Goal: Task Accomplishment & Management: Manage account settings

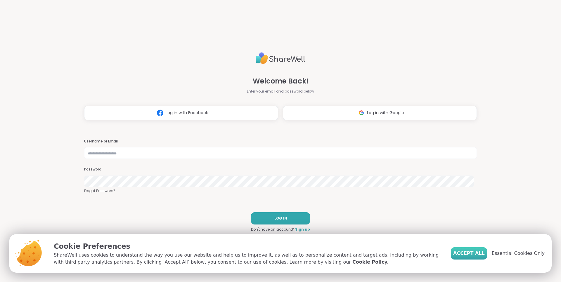
click at [480, 253] on span "Accept All" at bounding box center [469, 253] width 32 height 7
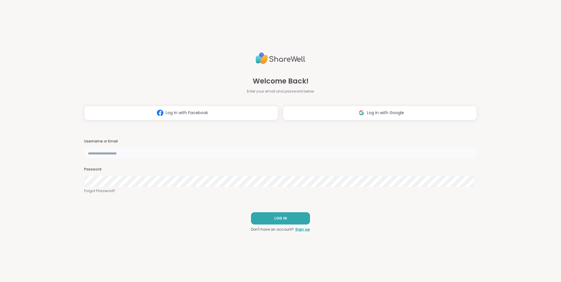
click at [248, 152] on input "text" at bounding box center [280, 153] width 393 height 12
type input "**********"
click at [277, 218] on span "LOG IN" at bounding box center [280, 218] width 13 height 5
